Goal: Task Accomplishment & Management: Use online tool/utility

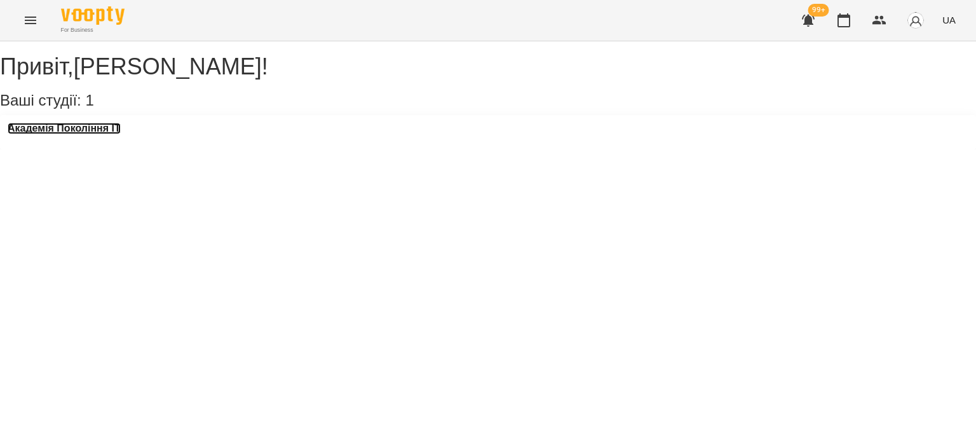
click at [102, 134] on h3 "Академія Покоління ІТ" at bounding box center [64, 128] width 113 height 11
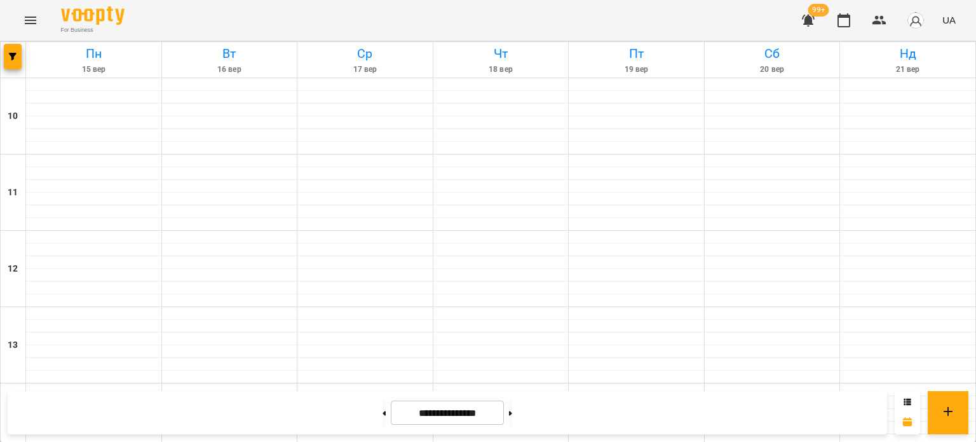
scroll to position [651, 0]
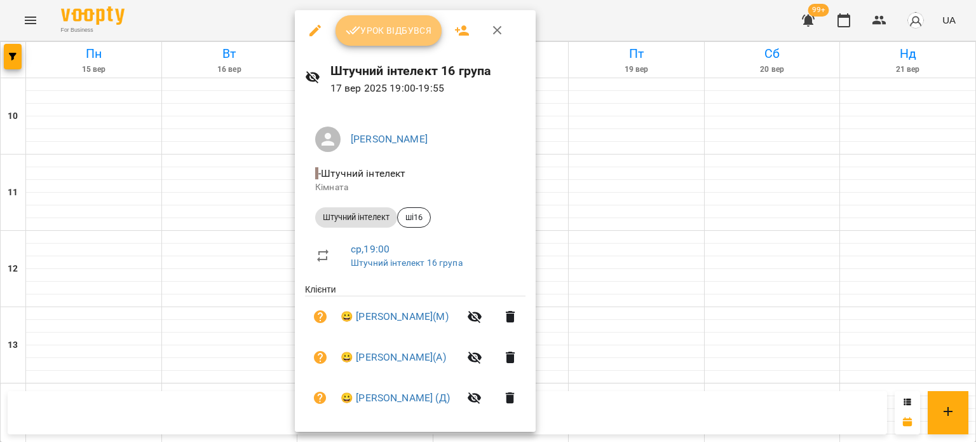
click at [411, 30] on span "Урок відбувся" at bounding box center [389, 30] width 86 height 15
